Goal: Task Accomplishment & Management: Complete application form

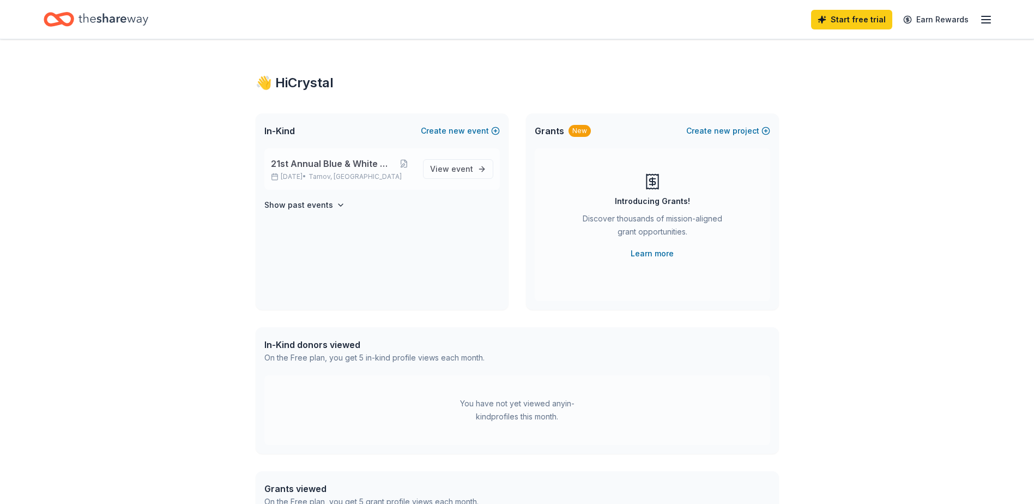
click at [341, 168] on span "21st Annual Blue & White Night" at bounding box center [332, 163] width 123 height 13
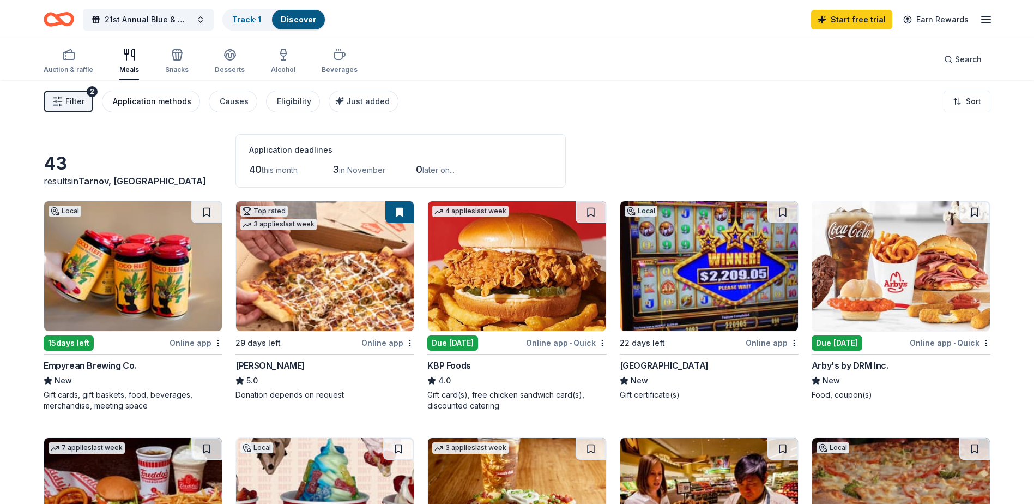
click at [172, 100] on div "Application methods" at bounding box center [152, 101] width 79 height 13
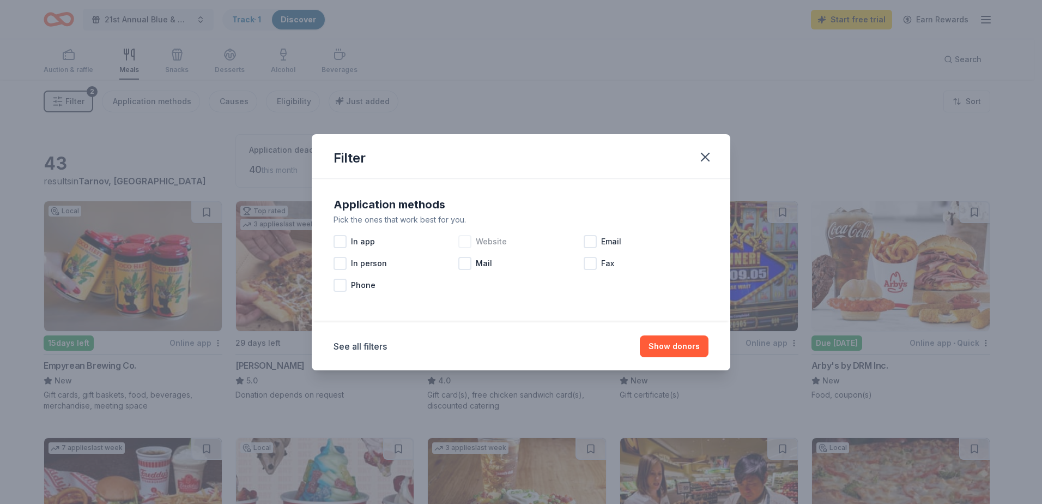
click at [469, 244] on div at bounding box center [464, 241] width 13 height 13
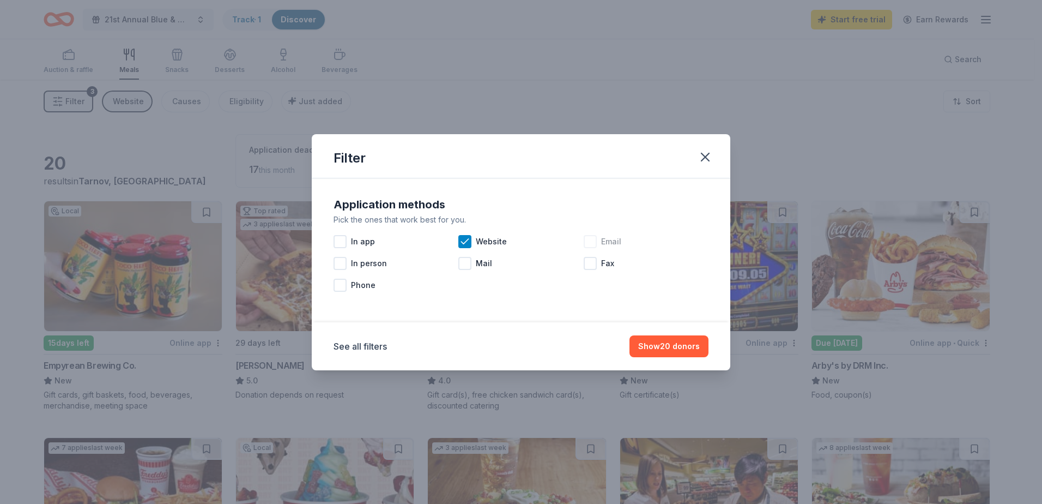
click at [589, 240] on div at bounding box center [590, 241] width 13 height 13
click at [689, 348] on button "Show 23 donors" at bounding box center [669, 346] width 79 height 22
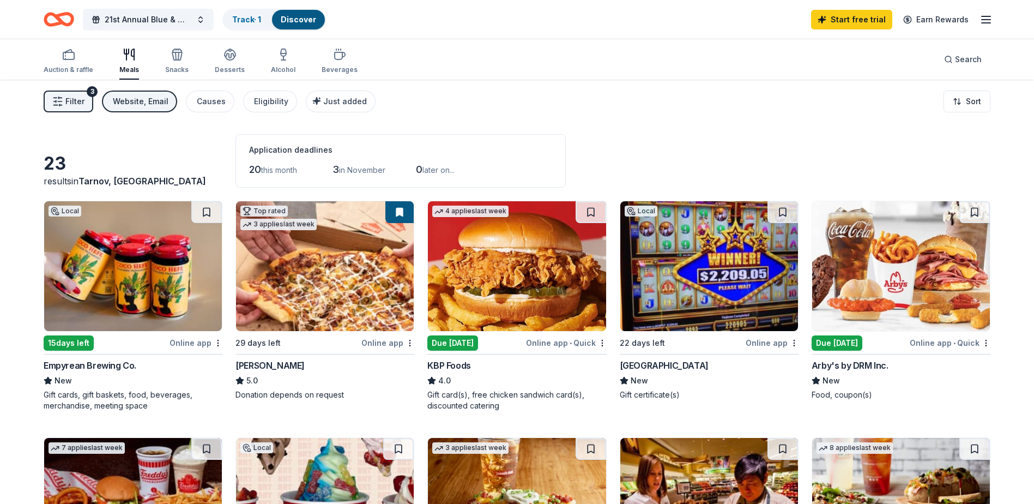
click at [495, 293] on img at bounding box center [517, 266] width 178 height 130
click at [884, 304] on img at bounding box center [901, 266] width 178 height 130
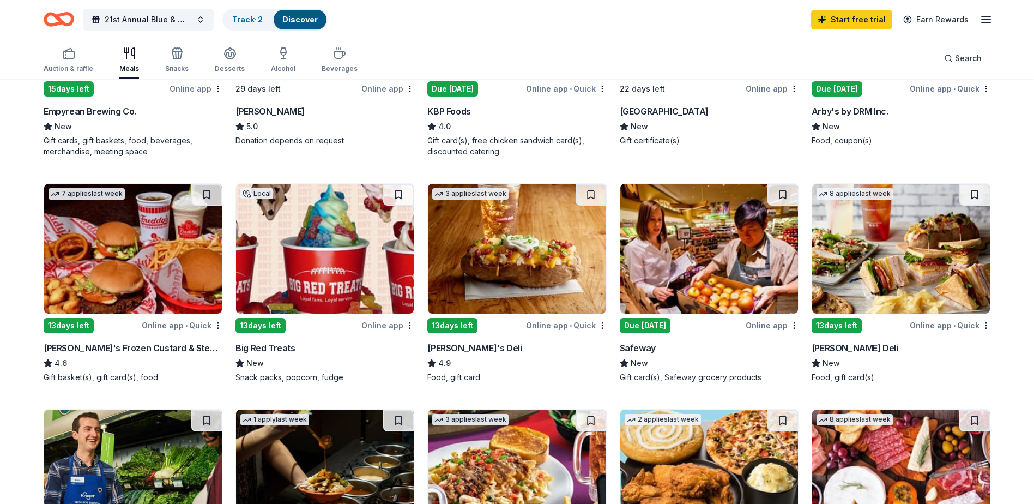
scroll to position [273, 0]
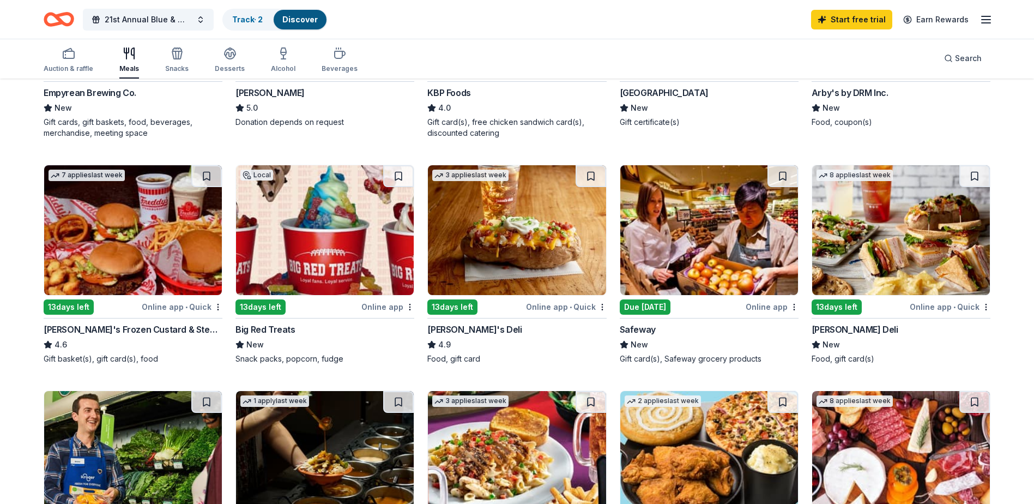
click at [160, 269] on img at bounding box center [133, 230] width 178 height 130
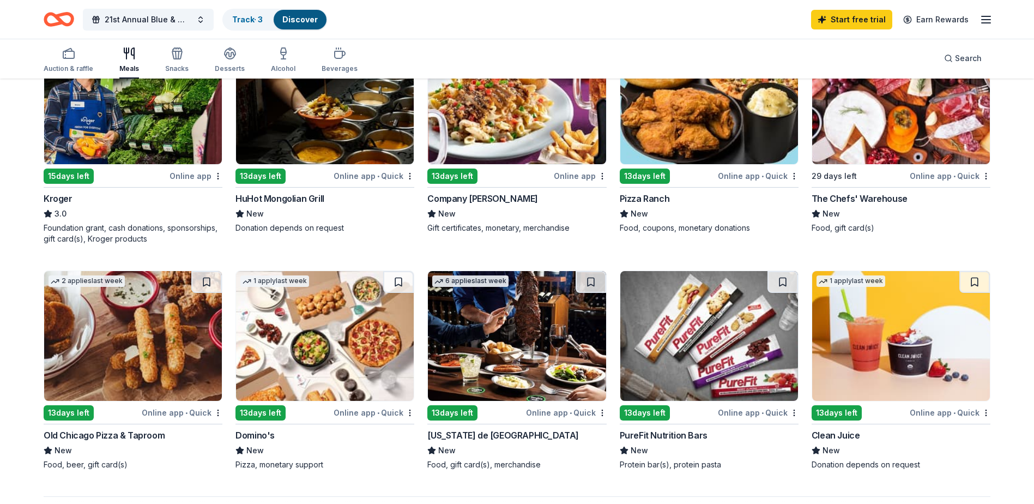
scroll to position [654, 0]
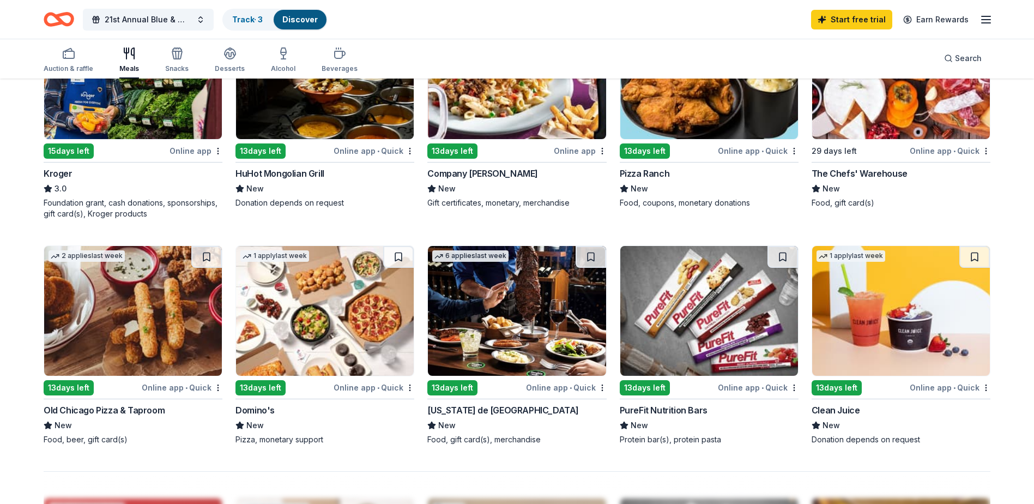
click at [326, 335] on img at bounding box center [325, 311] width 178 height 130
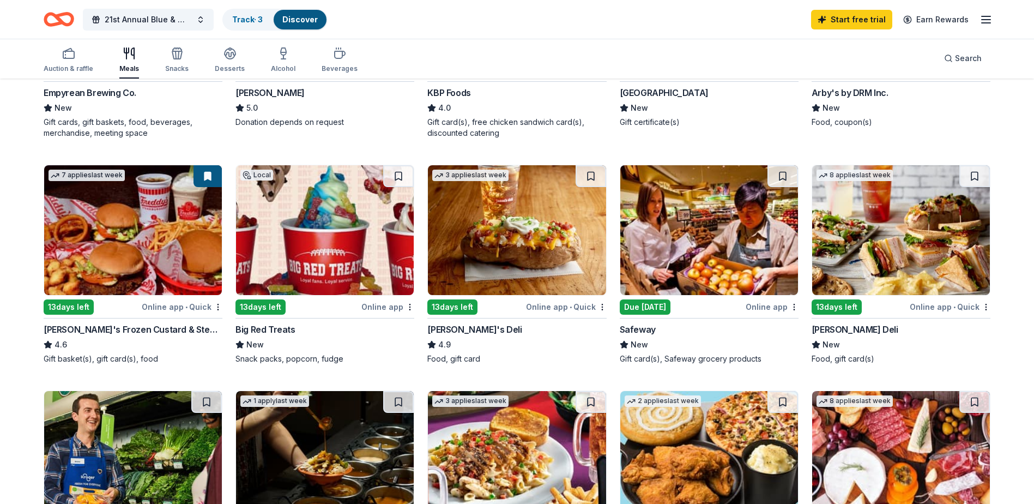
scroll to position [55, 0]
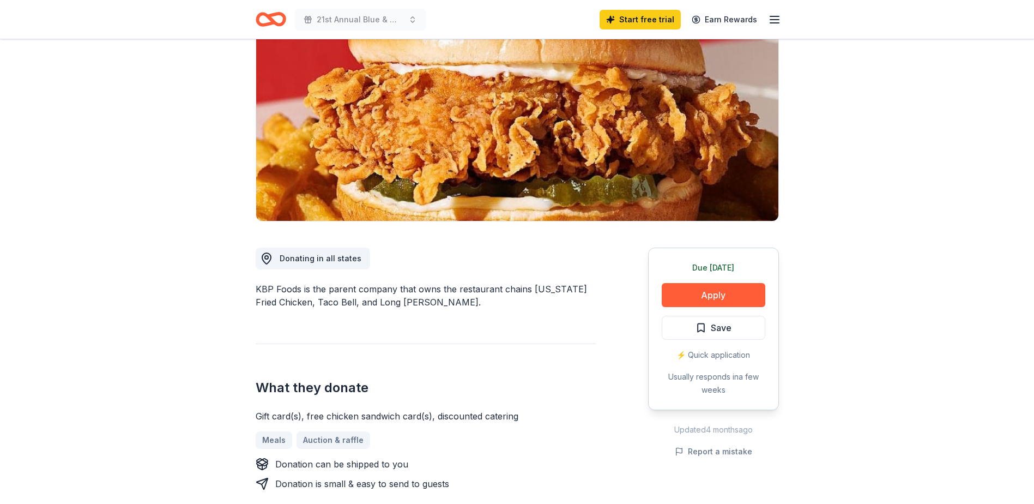
scroll to position [164, 0]
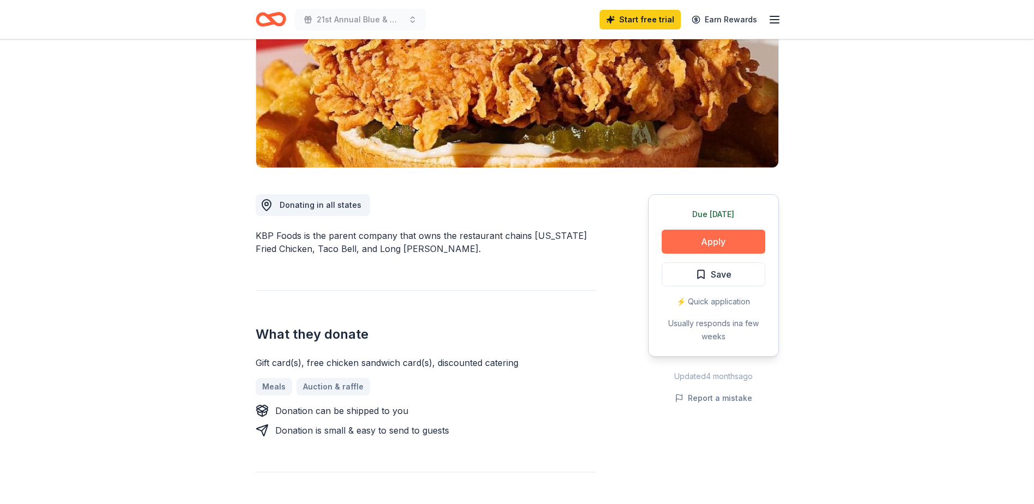
click at [707, 239] on button "Apply" at bounding box center [714, 242] width 104 height 24
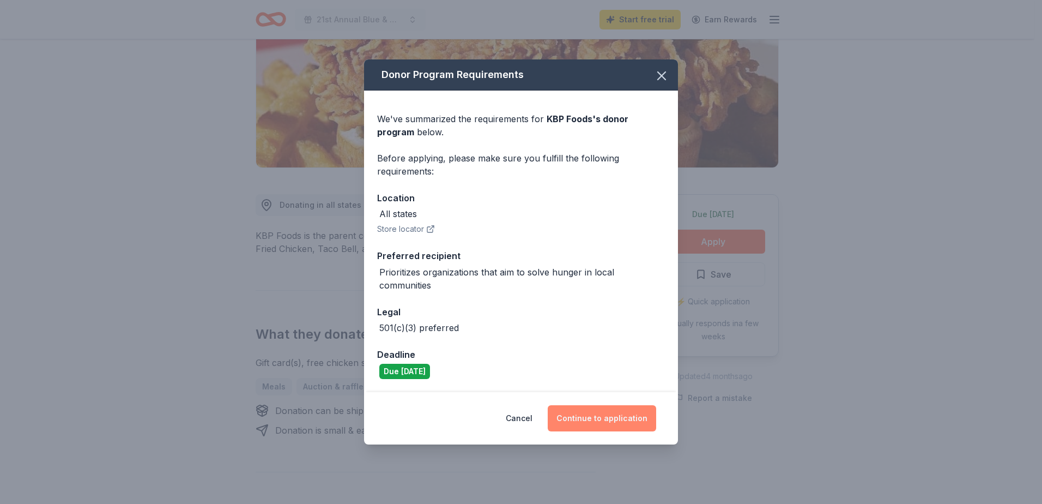
click at [622, 421] on button "Continue to application" at bounding box center [602, 418] width 108 height 26
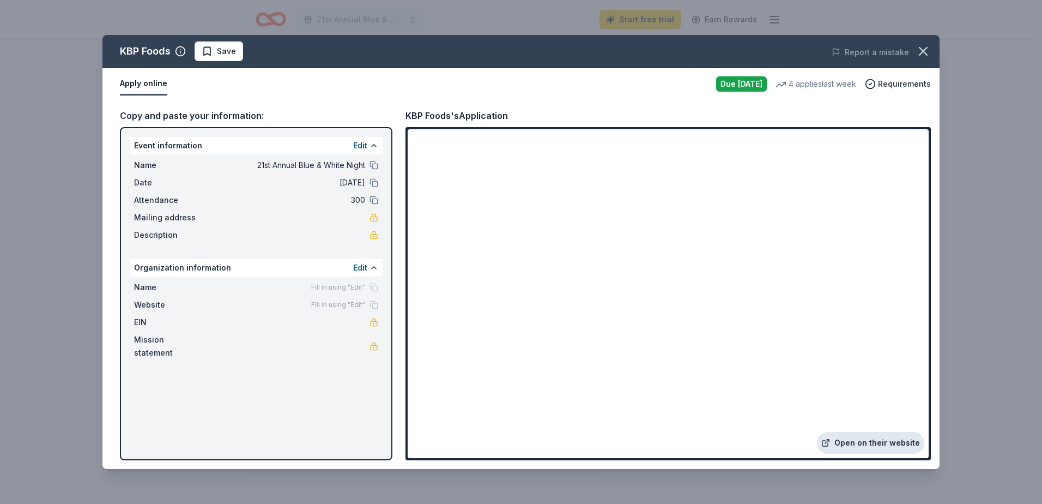
click at [855, 445] on link "Open on their website" at bounding box center [870, 443] width 107 height 22
click at [218, 56] on span "Save" at bounding box center [226, 51] width 19 height 13
click at [919, 52] on icon "button" at bounding box center [923, 51] width 15 height 15
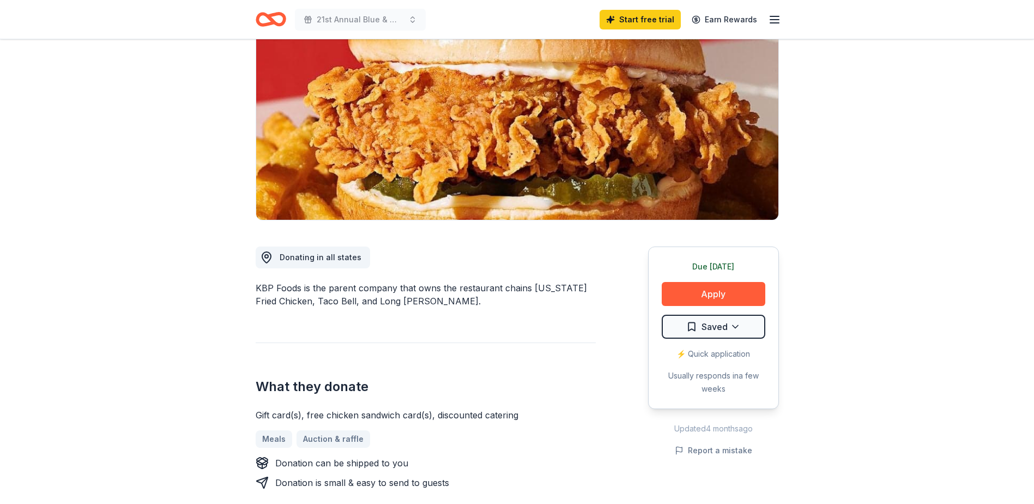
scroll to position [0, 0]
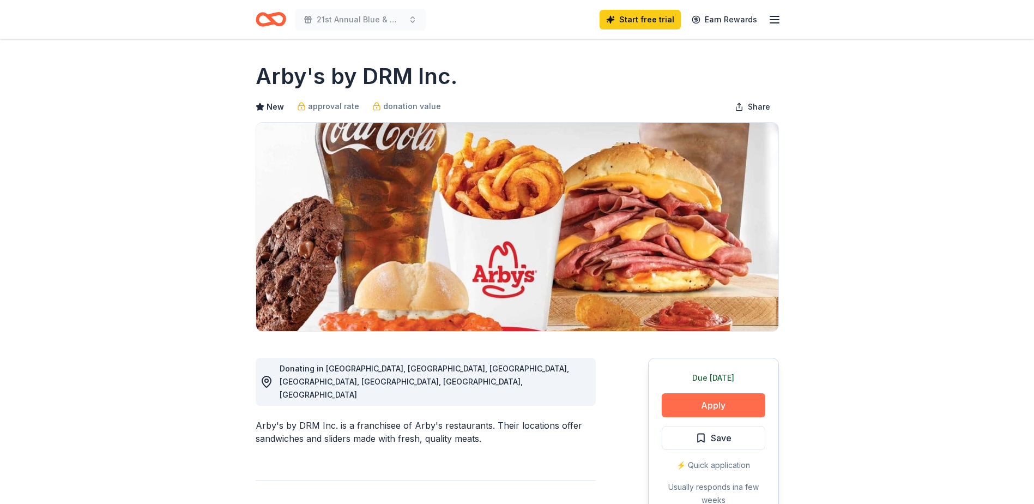
click at [717, 403] on button "Apply" at bounding box center [714, 405] width 104 height 24
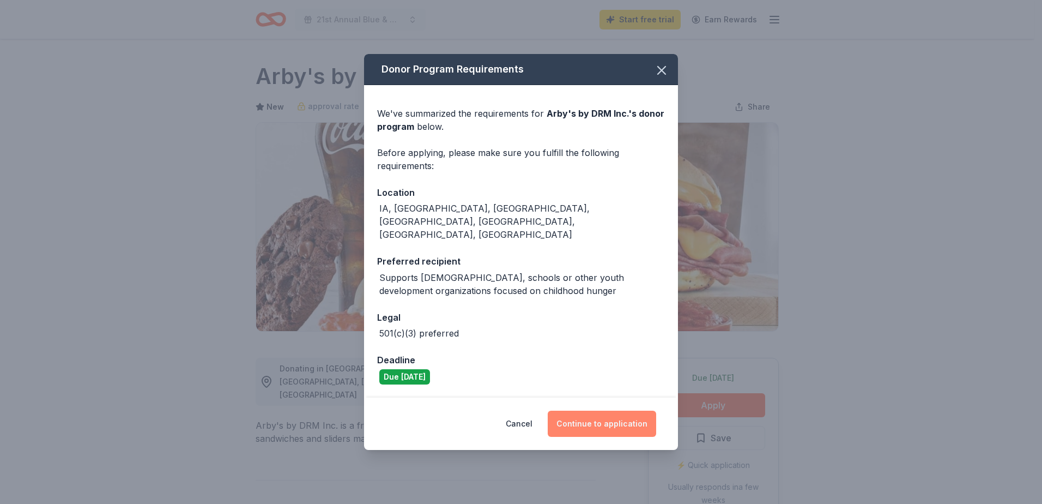
click at [633, 412] on button "Continue to application" at bounding box center [602, 424] width 108 height 26
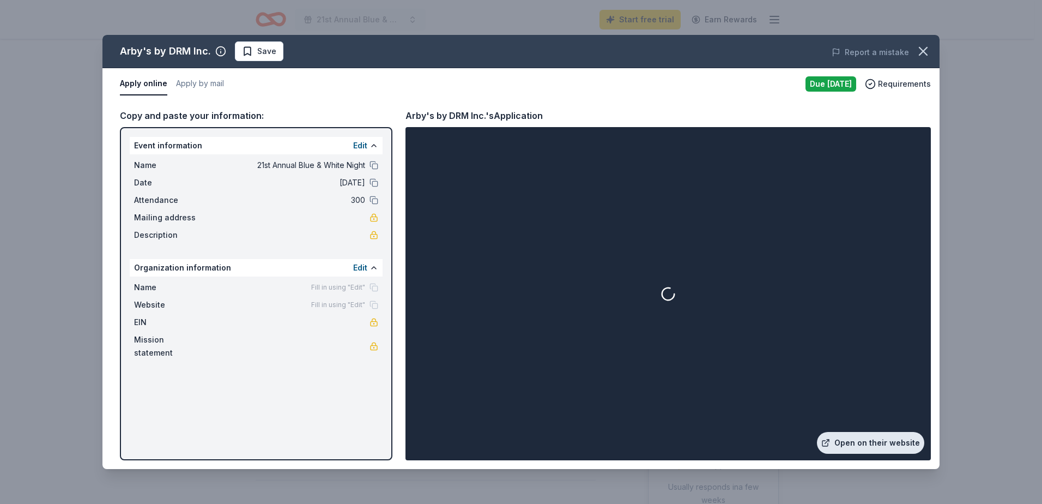
click at [872, 445] on link "Open on their website" at bounding box center [870, 443] width 107 height 22
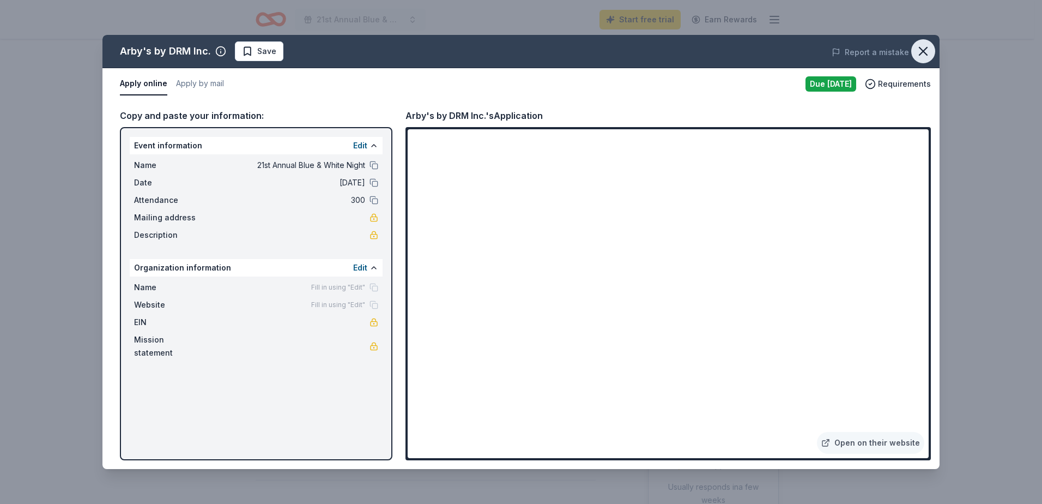
click at [929, 52] on icon "button" at bounding box center [923, 51] width 15 height 15
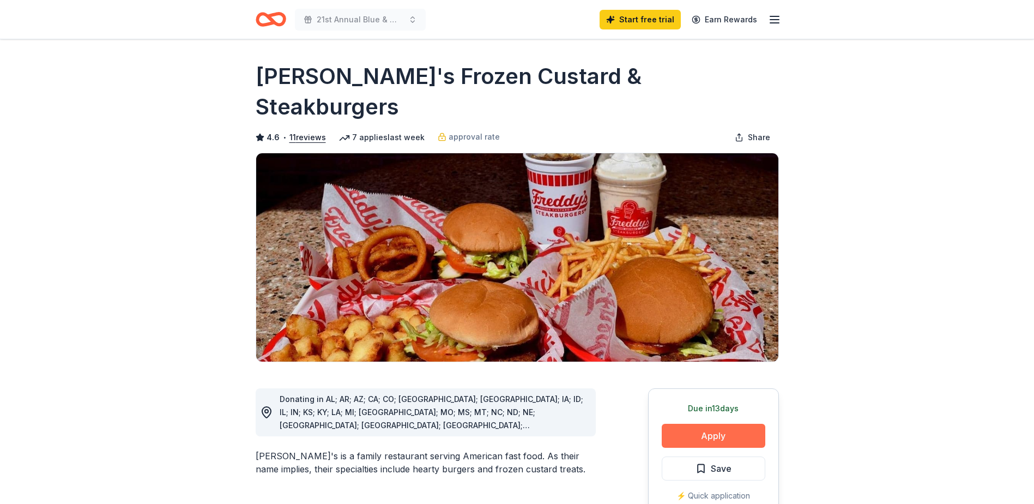
click at [727, 424] on button "Apply" at bounding box center [714, 436] width 104 height 24
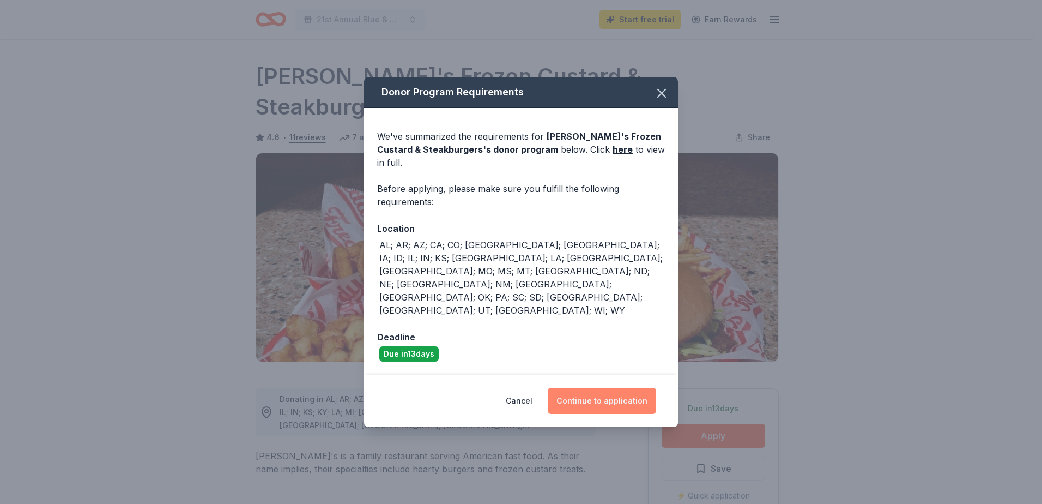
click at [617, 388] on button "Continue to application" at bounding box center [602, 401] width 108 height 26
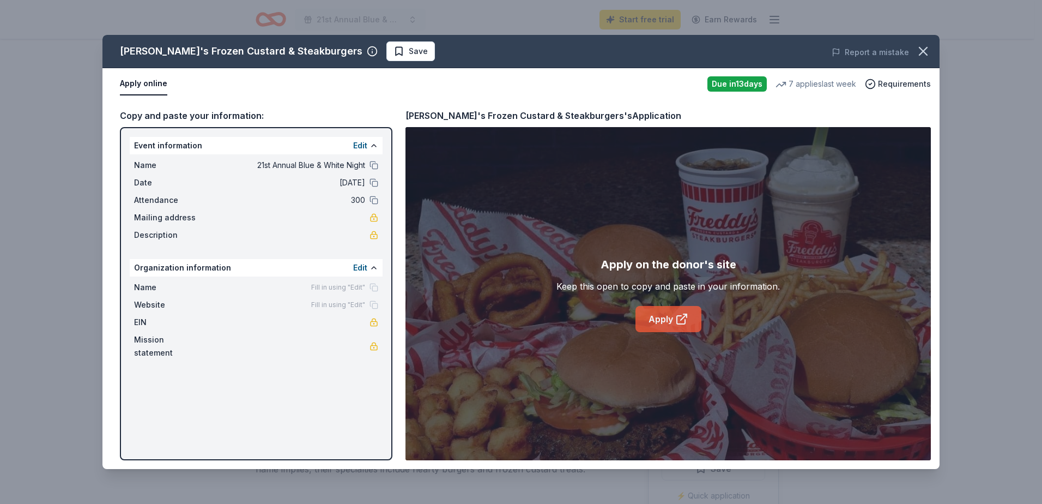
click at [668, 317] on link "Apply" at bounding box center [669, 319] width 66 height 26
click at [409, 56] on span "Save" at bounding box center [418, 51] width 19 height 13
click at [925, 50] on icon "button" at bounding box center [924, 51] width 8 height 8
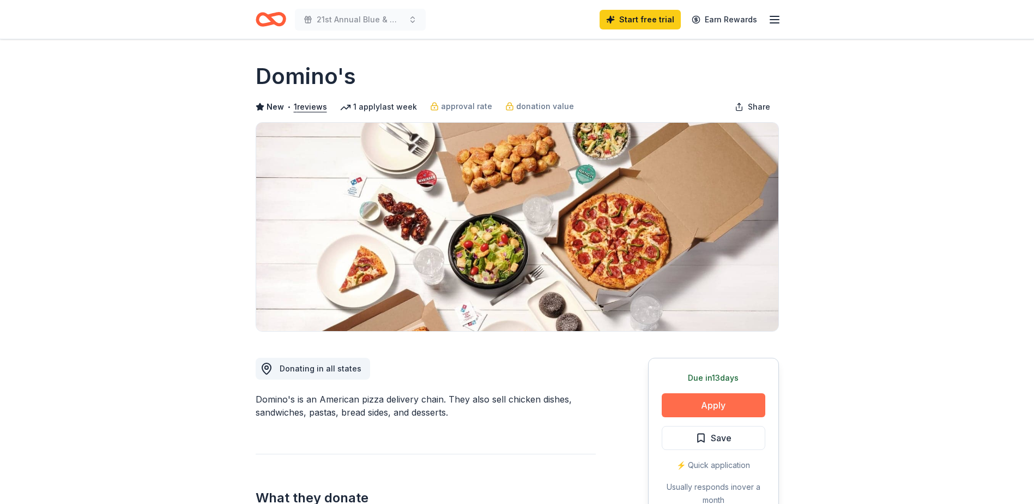
click at [737, 409] on button "Apply" at bounding box center [714, 405] width 104 height 24
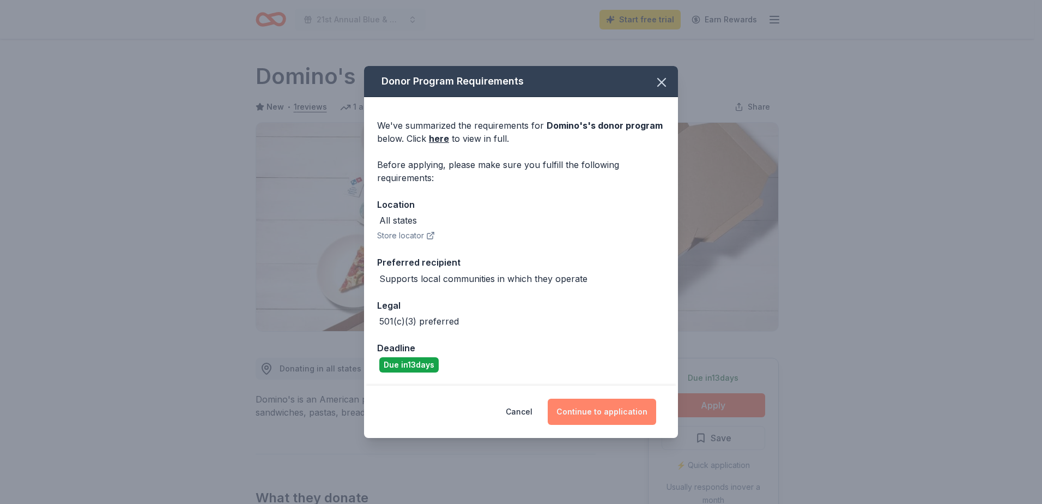
click at [617, 417] on button "Continue to application" at bounding box center [602, 412] width 108 height 26
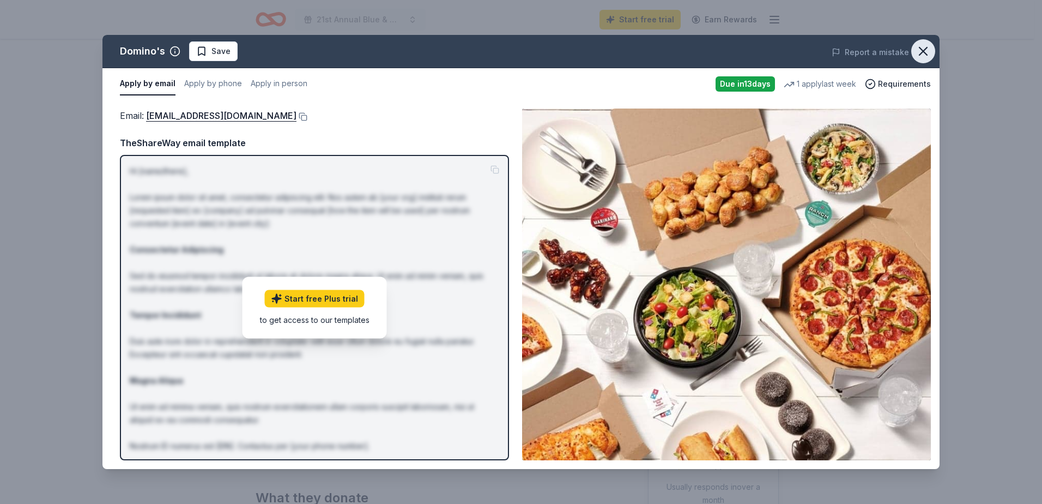
click at [926, 53] on icon "button" at bounding box center [924, 51] width 8 height 8
